Goal: Navigation & Orientation: Find specific page/section

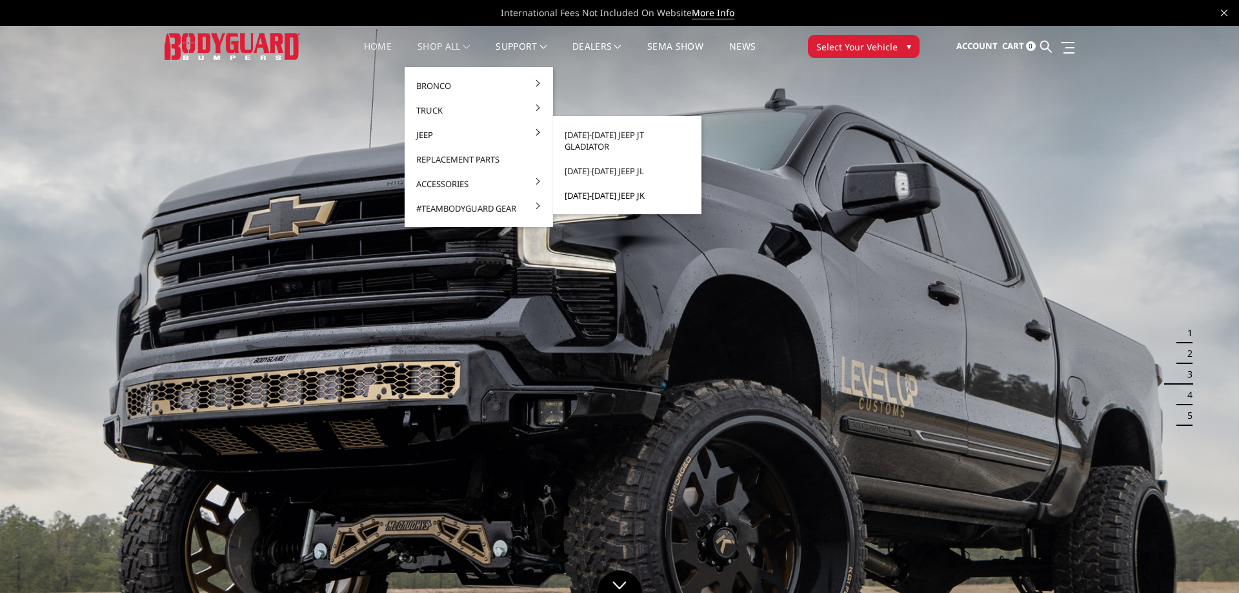
click at [614, 183] on link "[DATE]-[DATE] Jeep JK" at bounding box center [627, 195] width 138 height 25
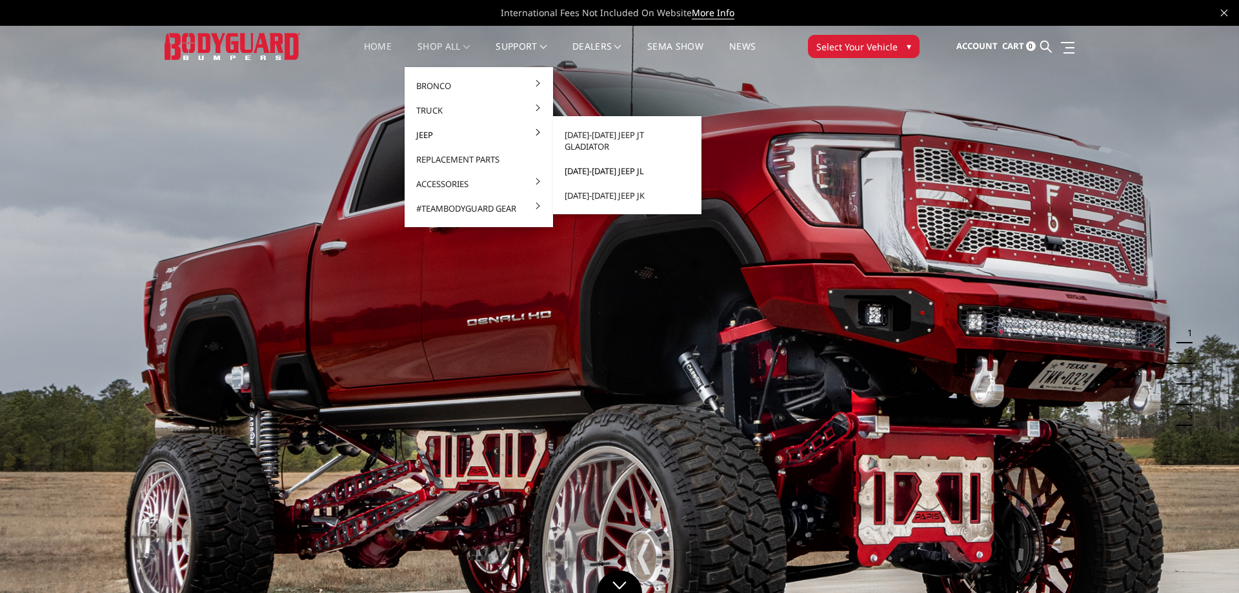
click at [595, 159] on link "[DATE]-[DATE] Jeep JL" at bounding box center [627, 171] width 138 height 25
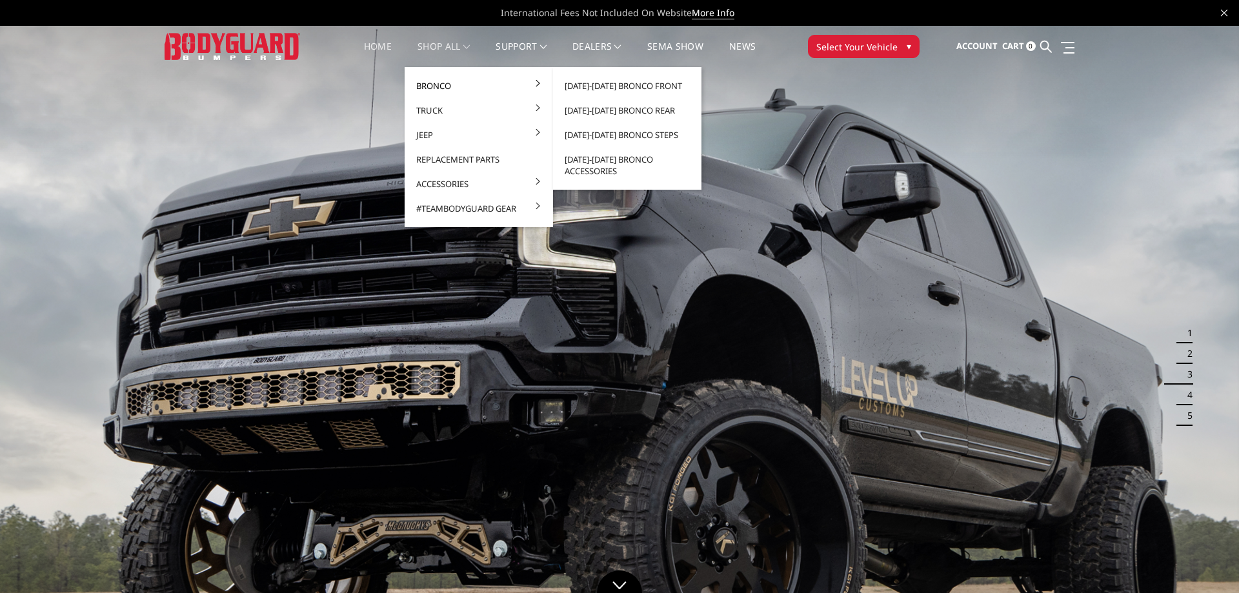
click at [502, 81] on link "Bronco" at bounding box center [479, 86] width 138 height 25
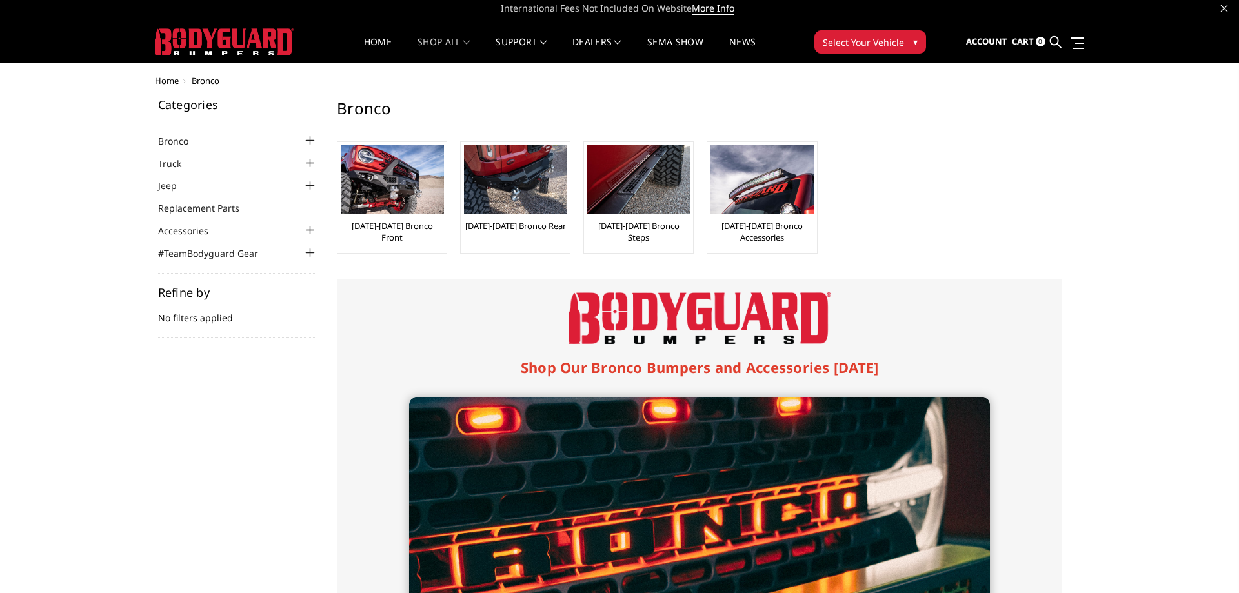
scroll to position [4, 0]
